Goal: Obtain resource: Download file/media

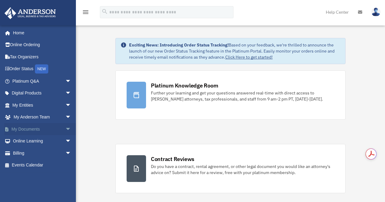
click at [29, 128] on link "My Documents arrow_drop_down" at bounding box center [42, 129] width 76 height 12
click at [65, 128] on span "arrow_drop_down" at bounding box center [71, 129] width 12 height 12
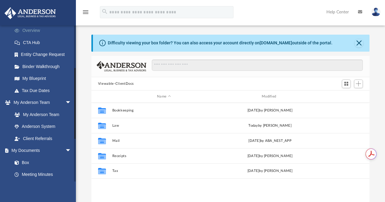
scroll to position [92, 0]
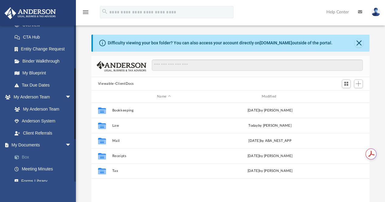
click at [26, 156] on link "Box" at bounding box center [44, 157] width 72 height 12
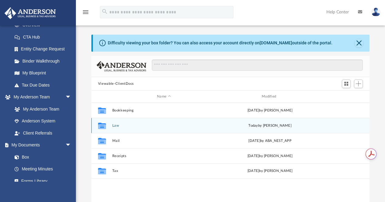
click at [103, 126] on icon "grid" at bounding box center [102, 126] width 8 height 5
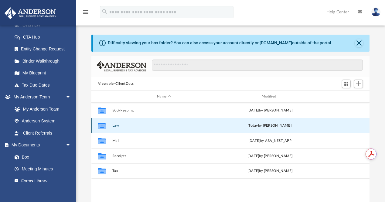
click at [103, 126] on icon "grid" at bounding box center [102, 126] width 8 height 5
click at [116, 125] on button "Law" at bounding box center [164, 126] width 104 height 4
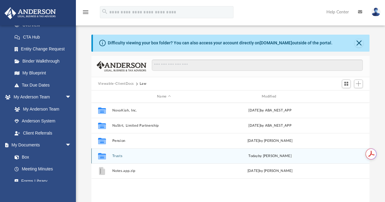
click at [117, 154] on button "Trusts" at bounding box center [164, 156] width 104 height 4
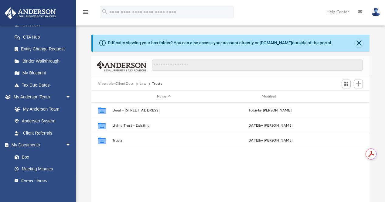
click at [117, 154] on div "Collaborated Folder Deed - 2109 Prestwick Drive today by Deniz Tufek Collaborat…" at bounding box center [230, 166] width 278 height 126
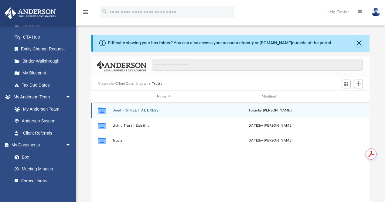
click at [126, 112] on div "Collaborated Folder Deed - 2109 Prestwick Drive today by Deniz Tufek" at bounding box center [230, 110] width 278 height 15
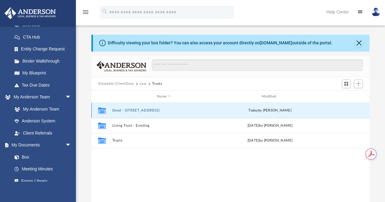
click at [126, 112] on div "Collaborated Folder Deed - 2109 Prestwick Drive today by Deniz Tufek" at bounding box center [230, 110] width 278 height 15
click at [126, 110] on button "Deed - 2109 Prestwick Drive" at bounding box center [164, 110] width 104 height 4
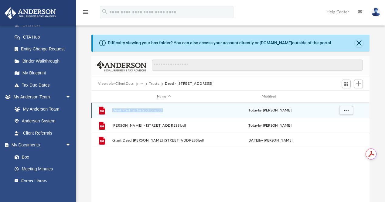
click at [126, 110] on button "Deed Printing Instructions.pdf" at bounding box center [164, 110] width 104 height 4
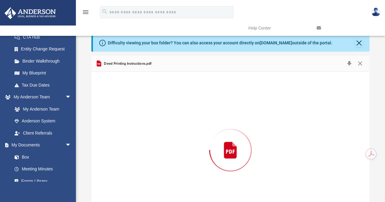
click at [126, 110] on div "Preview" at bounding box center [230, 150] width 278 height 157
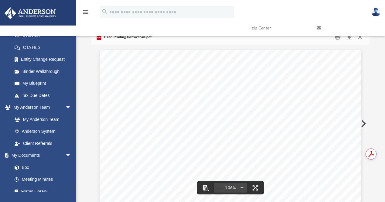
click at [338, 38] on link at bounding box center [346, 28] width 68 height 24
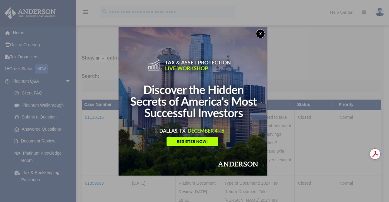
click at [262, 32] on button "x" at bounding box center [260, 33] width 9 height 9
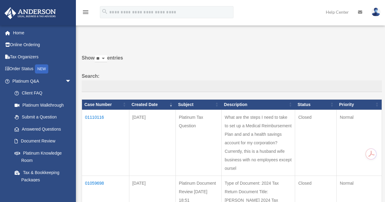
click at [99, 116] on td "01110116" at bounding box center [105, 143] width 47 height 66
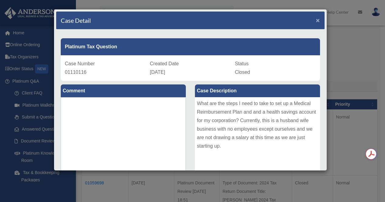
click at [316, 21] on span "×" at bounding box center [318, 20] width 4 height 7
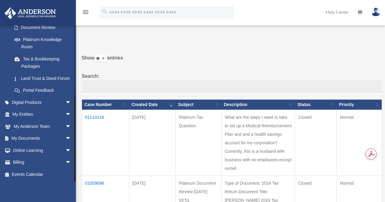
scroll to position [121, 0]
click at [65, 138] on span "arrow_drop_down" at bounding box center [71, 138] width 12 height 12
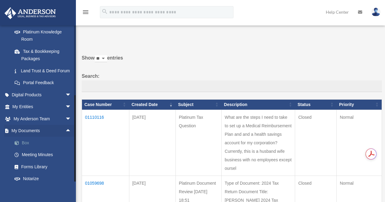
click at [29, 149] on link "Box" at bounding box center [44, 143] width 72 height 12
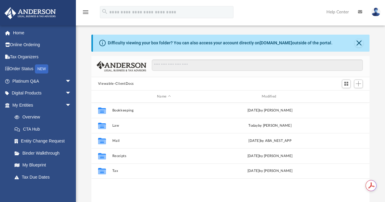
scroll to position [133, 273]
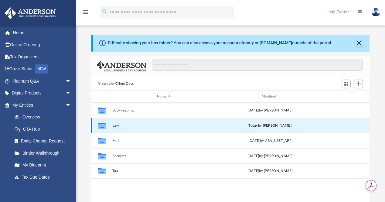
click at [116, 125] on button "Law" at bounding box center [164, 126] width 104 height 4
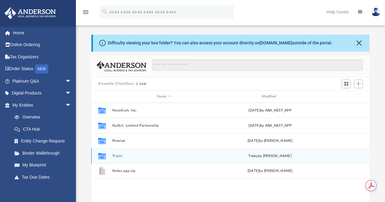
click at [117, 155] on button "Trusts" at bounding box center [164, 156] width 104 height 4
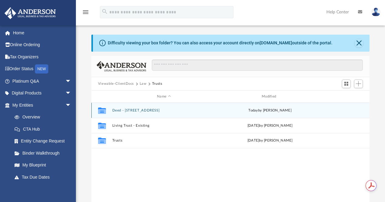
click at [141, 111] on button "Deed - 2109 Prestwick Drive" at bounding box center [164, 110] width 104 height 4
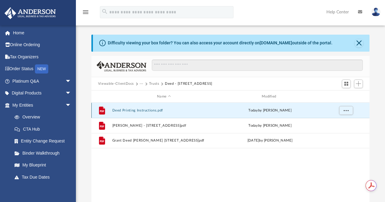
click at [141, 111] on button "Deed Printing Instructions.pdf" at bounding box center [164, 110] width 104 height 4
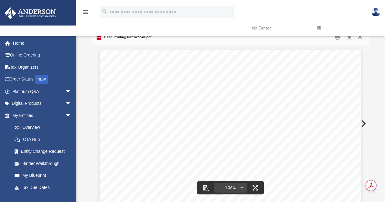
click at [337, 39] on link at bounding box center [346, 28] width 68 height 24
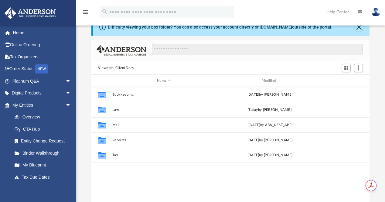
scroll to position [133, 273]
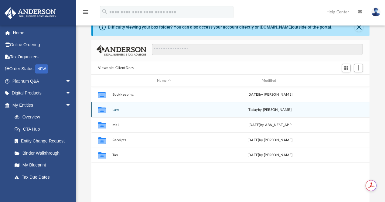
click at [117, 110] on button "Law" at bounding box center [164, 110] width 104 height 4
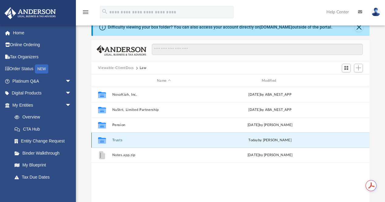
click at [118, 139] on button "Trusts" at bounding box center [164, 140] width 104 height 4
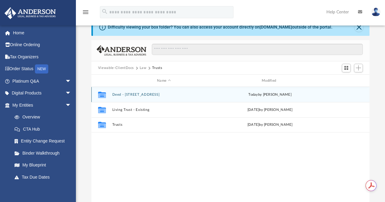
click at [130, 94] on button "Deed - 2109 Prestwick Drive" at bounding box center [164, 95] width 104 height 4
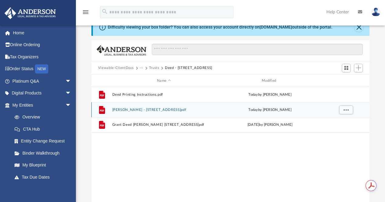
click at [130, 110] on button "[PERSON_NAME] - [STREET_ADDRESS]pdf" at bounding box center [164, 110] width 104 height 4
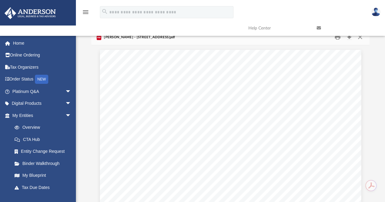
scroll to position [0, 0]
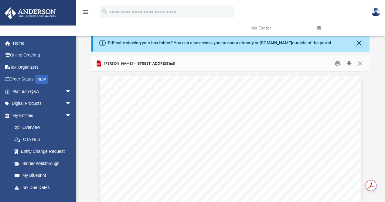
click at [349, 63] on button "Download" at bounding box center [349, 63] width 11 height 9
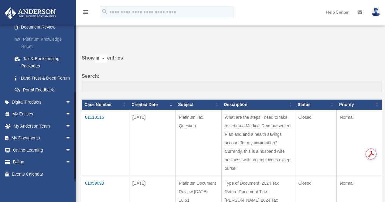
scroll to position [121, 0]
click at [65, 137] on span "arrow_drop_down" at bounding box center [71, 138] width 12 height 12
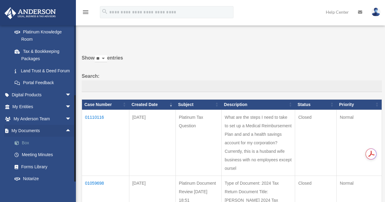
click at [27, 149] on link "Box" at bounding box center [44, 143] width 72 height 12
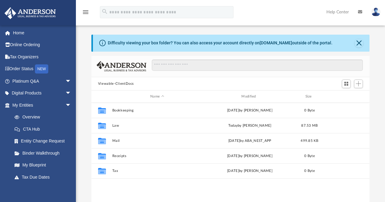
scroll to position [133, 273]
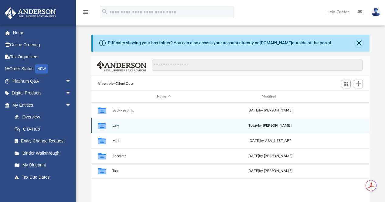
click at [115, 126] on button "Law" at bounding box center [164, 126] width 104 height 4
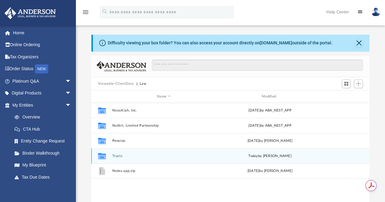
click at [118, 156] on button "Trusts" at bounding box center [164, 156] width 104 height 4
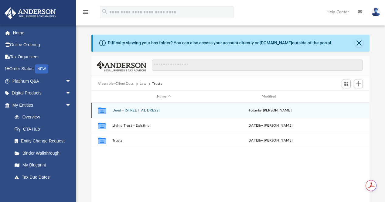
click at [124, 110] on button "Deed - [STREET_ADDRESS]" at bounding box center [164, 110] width 104 height 4
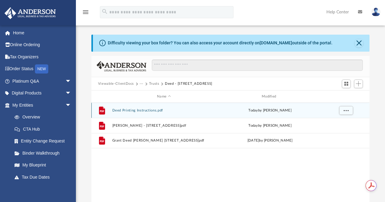
click at [123, 109] on button "Deed Printing Instructions.pdf" at bounding box center [164, 110] width 104 height 4
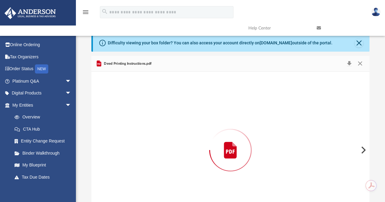
scroll to position [26, 0]
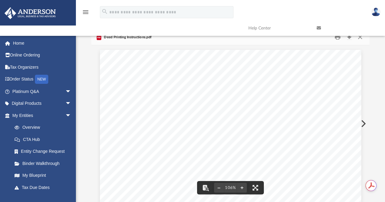
click at [349, 37] on link at bounding box center [346, 28] width 68 height 24
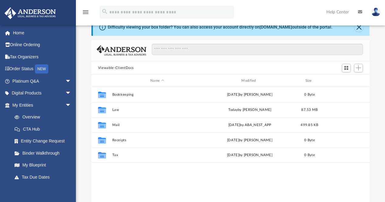
scroll to position [133, 273]
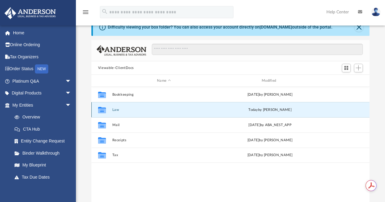
click at [115, 110] on button "Law" at bounding box center [164, 110] width 104 height 4
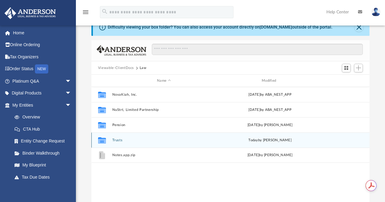
click at [119, 139] on button "Trusts" at bounding box center [164, 140] width 104 height 4
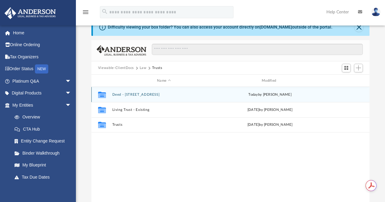
click at [139, 93] on button "Deed - 2109 Prestwick Drive" at bounding box center [164, 95] width 104 height 4
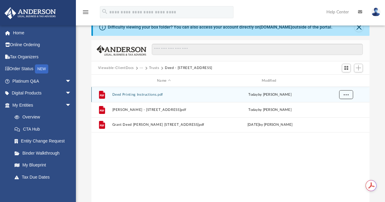
click at [344, 94] on span "More options" at bounding box center [345, 94] width 5 height 3
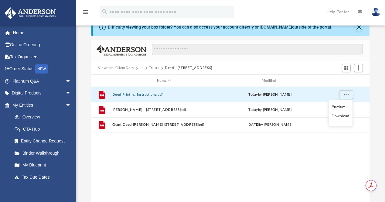
click at [340, 118] on li "Download" at bounding box center [340, 116] width 18 height 6
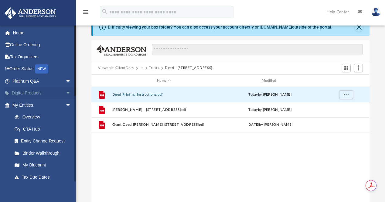
click at [65, 92] on span "arrow_drop_down" at bounding box center [71, 93] width 12 height 12
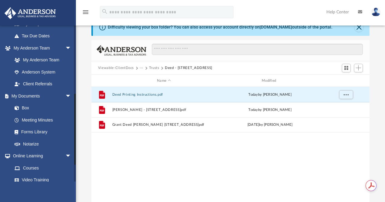
scroll to position [202, 0]
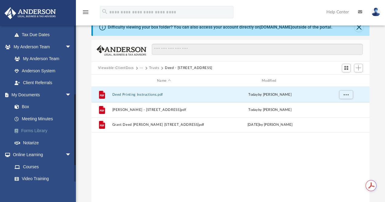
click at [45, 137] on link "Forms Library" at bounding box center [44, 131] width 72 height 12
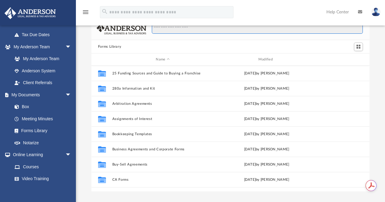
click at [193, 31] on input "Search files and folders" at bounding box center [257, 28] width 211 height 12
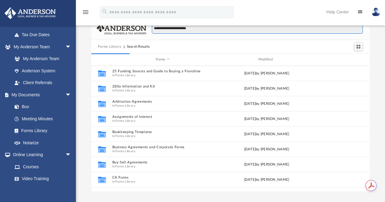
type input "**********"
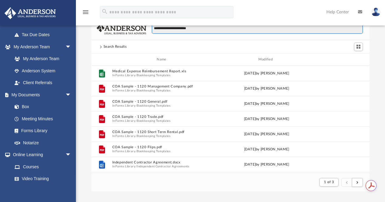
scroll to position [5, 5]
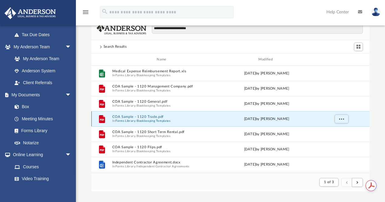
click at [125, 117] on button "COA Sample - 1120 Trade.pdf" at bounding box center [162, 117] width 101 height 4
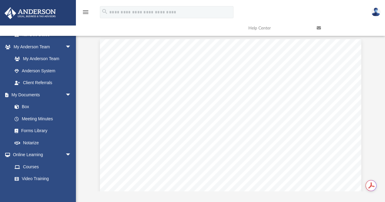
scroll to position [0, 0]
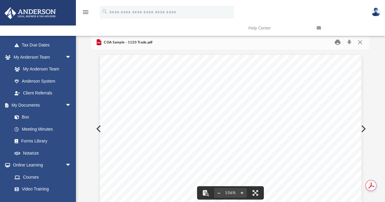
click at [338, 42] on button "Print" at bounding box center [338, 42] width 12 height 9
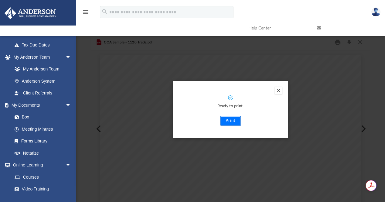
click at [227, 121] on button "Print" at bounding box center [230, 121] width 20 height 10
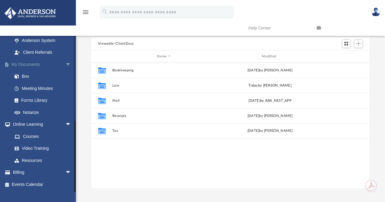
scroll to position [41, 0]
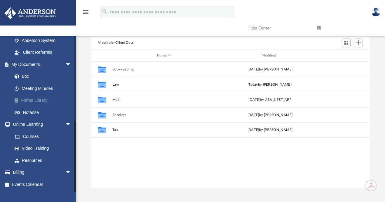
click at [36, 100] on link "Forms Library" at bounding box center [44, 100] width 72 height 12
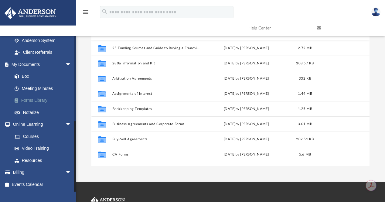
scroll to position [133, 273]
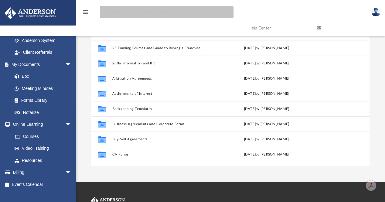
click at [159, 10] on input "search" at bounding box center [167, 12] width 134 height 12
type input "**********"
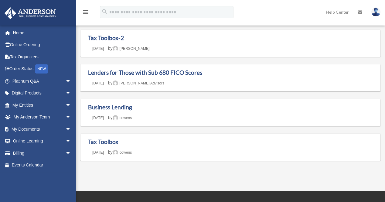
scroll to position [45, 0]
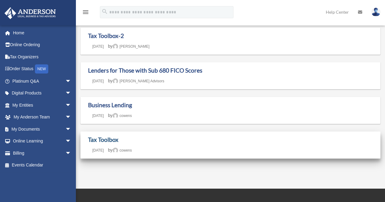
click at [96, 139] on link "Tax Toolbox" at bounding box center [103, 139] width 30 height 7
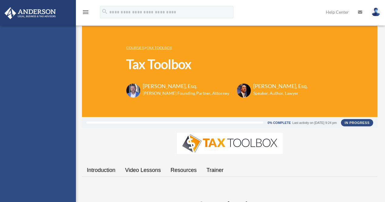
scroll to position [17, 0]
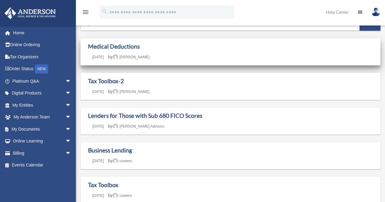
click at [122, 47] on link "Medical Deductions" at bounding box center [114, 46] width 52 height 7
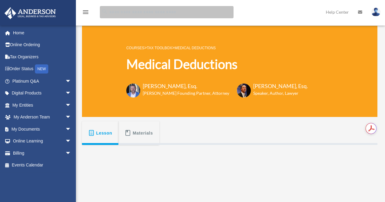
click at [132, 14] on input "search" at bounding box center [167, 12] width 134 height 12
type input "**********"
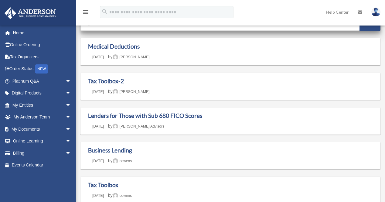
click at [111, 29] on input "**********" at bounding box center [220, 23] width 279 height 15
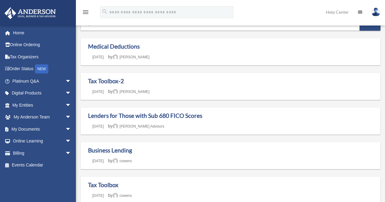
drag, startPoint x: 111, startPoint y: 29, endPoint x: 126, endPoint y: 105, distance: 77.3
click at [126, 105] on main "**********" at bounding box center [230, 101] width 300 height 203
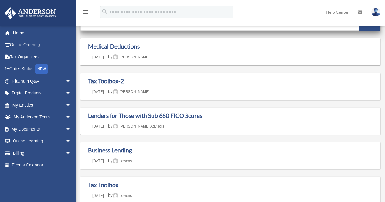
click at [364, 27] on input "******" at bounding box center [369, 22] width 21 height 15
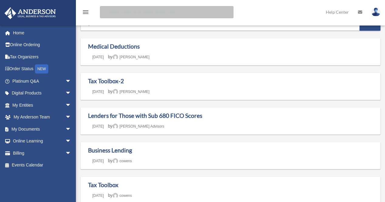
click at [155, 12] on input "Search for:" at bounding box center [167, 12] width 134 height 12
type input "**********"
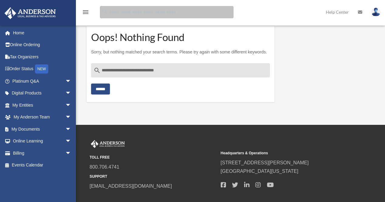
click at [113, 14] on input "Search for:" at bounding box center [167, 12] width 134 height 12
type input "**********"
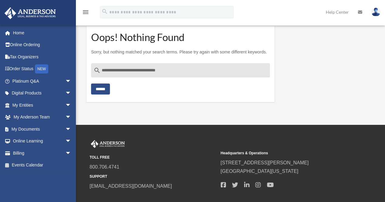
click at [96, 94] on section "**********" at bounding box center [181, 64] width 188 height 76
click at [65, 91] on span "arrow_drop_down" at bounding box center [71, 93] width 12 height 12
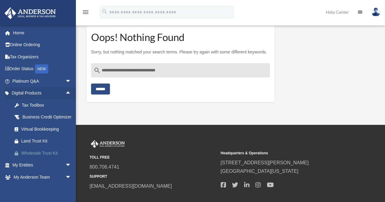
click at [46, 156] on link "Wholesale Trust Kit" at bounding box center [44, 153] width 72 height 12
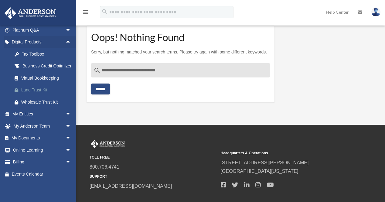
scroll to position [58, 0]
click at [65, 138] on span "arrow_drop_down" at bounding box center [71, 138] width 12 height 12
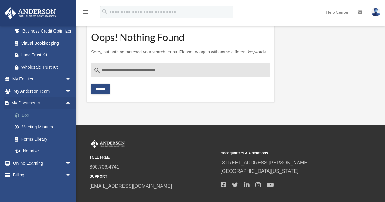
scroll to position [88, 0]
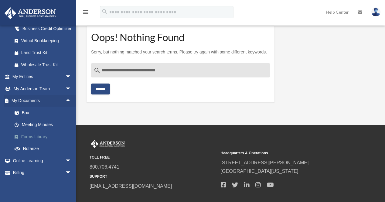
click at [45, 143] on link "Forms Library" at bounding box center [44, 137] width 72 height 12
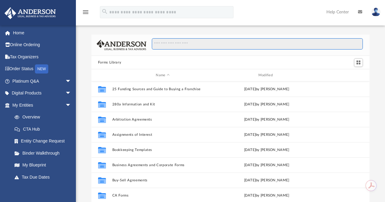
click at [193, 44] on input "Search files and folders" at bounding box center [257, 44] width 211 height 12
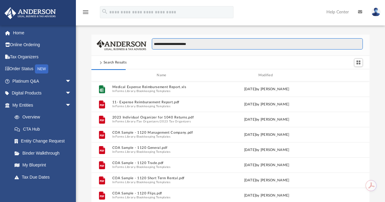
scroll to position [5, 5]
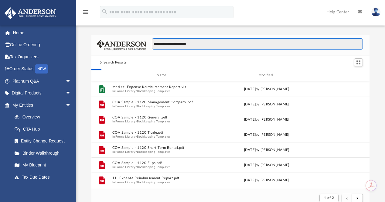
type input "**********"
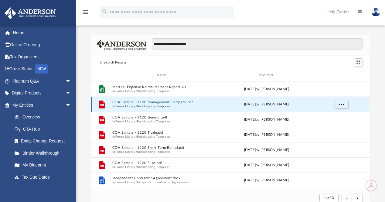
click at [163, 100] on button "COA Sample - 1120 Management Company.pdf" at bounding box center [162, 102] width 101 height 4
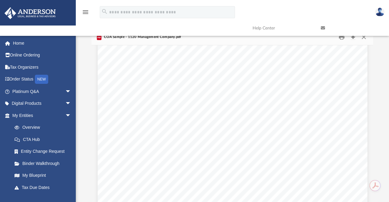
scroll to position [15, 0]
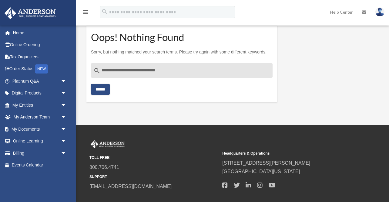
click at [106, 90] on input "******" at bounding box center [100, 89] width 19 height 11
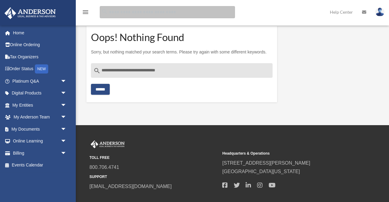
click at [146, 12] on input "Search for:" at bounding box center [167, 12] width 135 height 12
type input "**********"
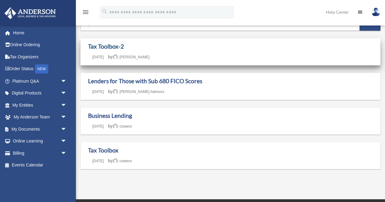
click at [110, 47] on link "Tax Toolbox-2" at bounding box center [106, 46] width 36 height 7
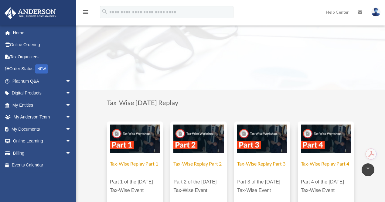
scroll to position [199, 0]
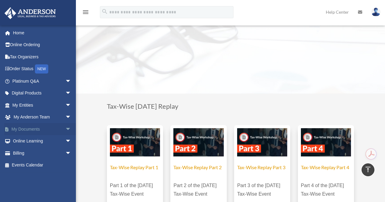
click at [65, 127] on span "arrow_drop_down" at bounding box center [71, 129] width 12 height 12
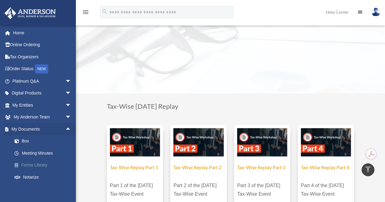
click at [41, 165] on link "Forms Library" at bounding box center [44, 165] width 72 height 12
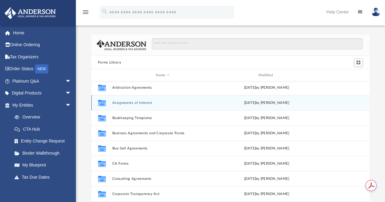
scroll to position [31, 0]
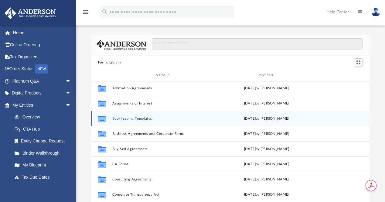
click at [139, 119] on button "Bookkeeping Templates" at bounding box center [162, 119] width 101 height 4
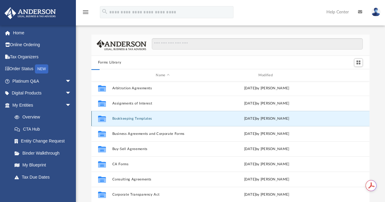
click at [139, 119] on button "Bookkeeping Templates" at bounding box center [162, 119] width 101 height 4
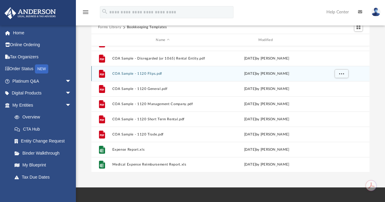
scroll to position [34, 0]
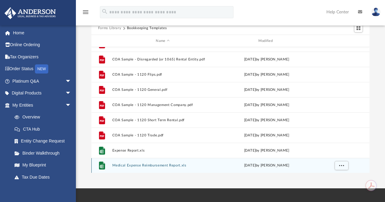
click at [138, 166] on button "Medical Expense Reimbursement Report.xls" at bounding box center [162, 166] width 101 height 4
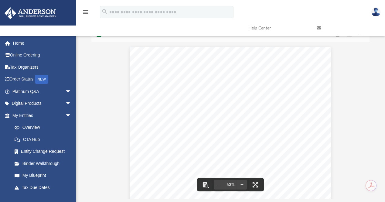
scroll to position [0, 0]
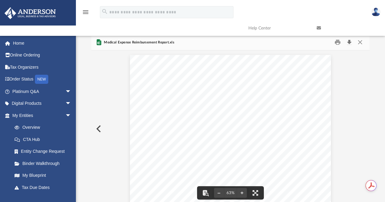
click at [350, 42] on button "Download" at bounding box center [349, 42] width 11 height 9
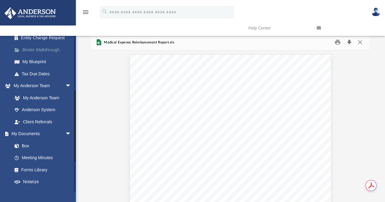
scroll to position [121, 0]
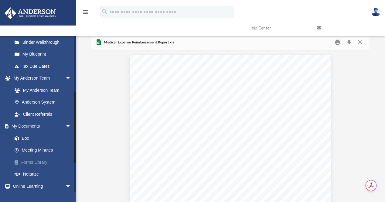
click at [43, 163] on link "Forms Library" at bounding box center [44, 162] width 72 height 12
click at [33, 161] on link "Forms Library" at bounding box center [44, 162] width 72 height 12
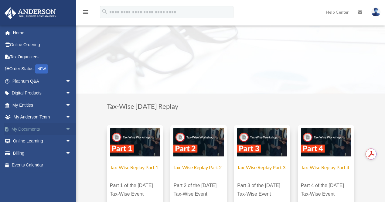
click at [65, 128] on span "arrow_drop_down" at bounding box center [71, 129] width 12 height 12
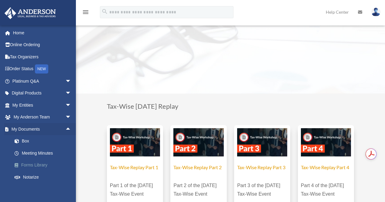
click at [34, 166] on link "Forms Library" at bounding box center [44, 165] width 72 height 12
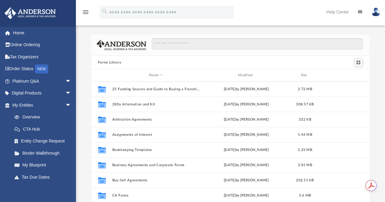
scroll to position [133, 273]
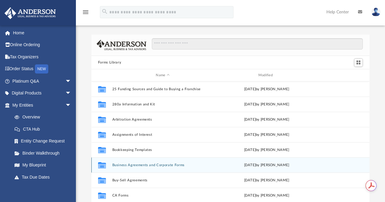
click at [142, 165] on button "Business Agreements and Corporate Forms" at bounding box center [162, 165] width 101 height 4
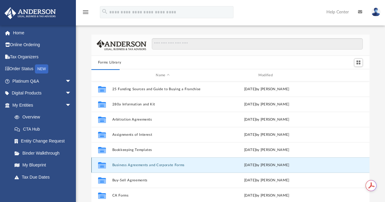
click at [142, 165] on button "Business Agreements and Corporate Forms" at bounding box center [162, 165] width 101 height 4
click at [138, 165] on button "Business Agreements and Corporate Forms" at bounding box center [162, 165] width 101 height 4
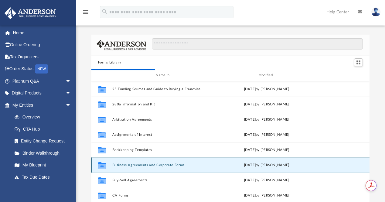
click at [138, 165] on button "Business Agreements and Corporate Forms" at bounding box center [162, 165] width 101 height 4
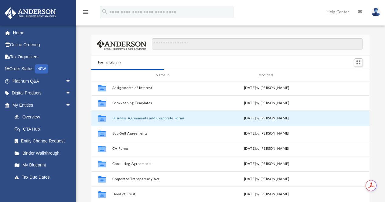
scroll to position [47, 0]
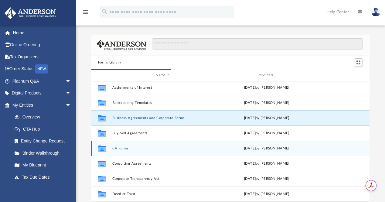
click at [123, 147] on button "CA Forms" at bounding box center [162, 148] width 101 height 4
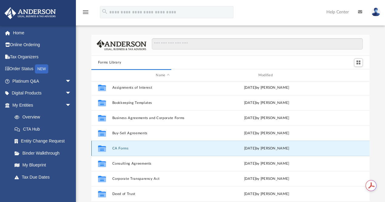
click at [123, 147] on button "CA Forms" at bounding box center [162, 148] width 101 height 4
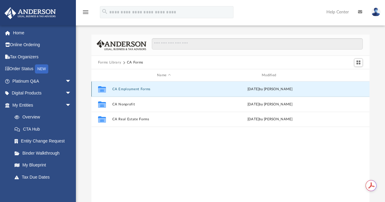
click at [121, 88] on button "CA Employment Forms" at bounding box center [164, 89] width 104 height 4
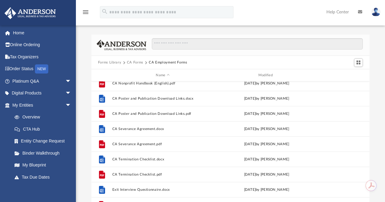
scroll to position [130, 0]
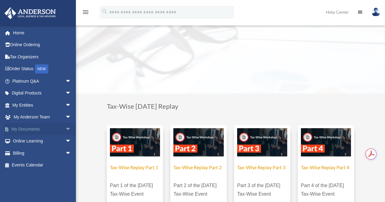
click at [65, 127] on span "arrow_drop_down" at bounding box center [71, 129] width 12 height 12
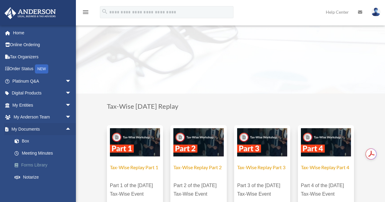
click at [36, 164] on link "Forms Library" at bounding box center [44, 165] width 72 height 12
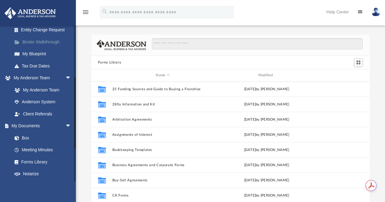
scroll to position [114, 0]
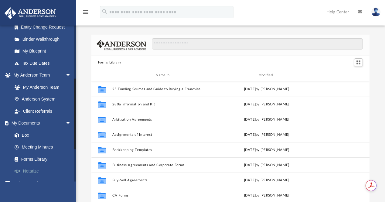
click at [28, 170] on link "Notarize" at bounding box center [44, 171] width 72 height 12
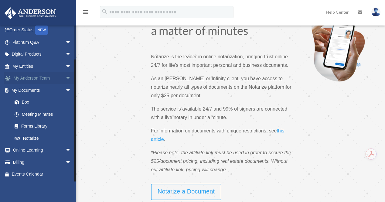
scroll to position [23, 0]
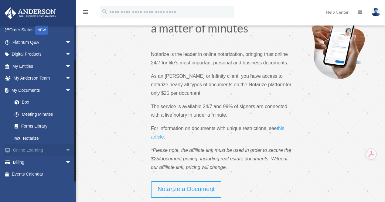
click at [65, 151] on span "arrow_drop_down" at bounding box center [71, 150] width 12 height 12
click at [26, 162] on link "Courses" at bounding box center [44, 162] width 72 height 12
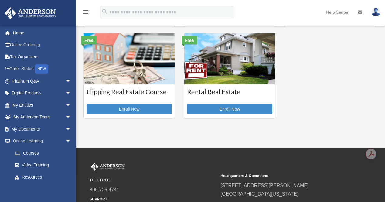
scroll to position [187, 0]
